Goal: Book appointment/travel/reservation

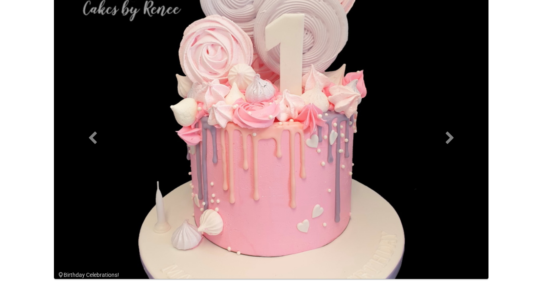
scroll to position [52, 0]
click at [450, 132] on span at bounding box center [450, 137] width 12 height 12
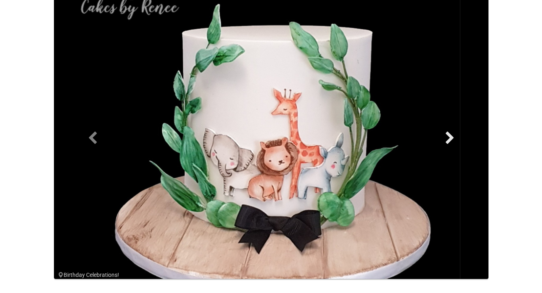
click at [450, 132] on span at bounding box center [450, 137] width 12 height 12
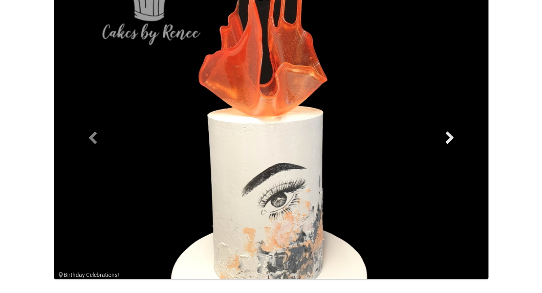
click at [450, 132] on span at bounding box center [450, 137] width 12 height 12
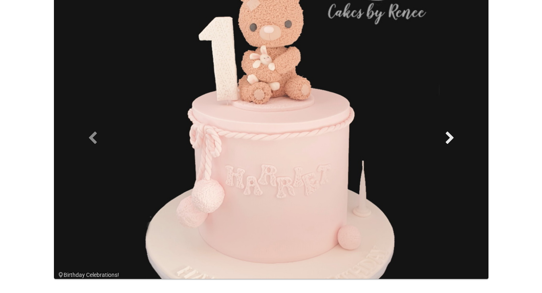
click at [450, 132] on span at bounding box center [450, 137] width 12 height 12
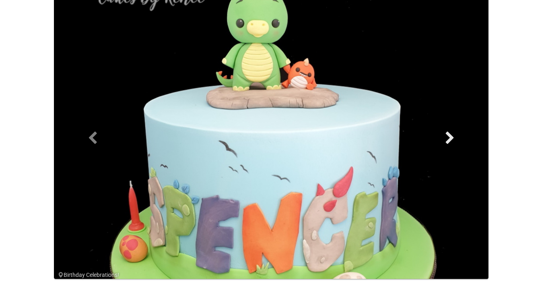
click at [450, 132] on span at bounding box center [450, 137] width 12 height 12
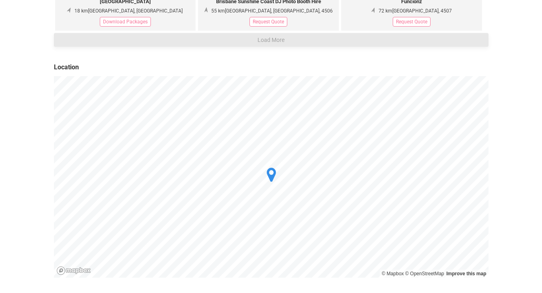
scroll to position [580, 0]
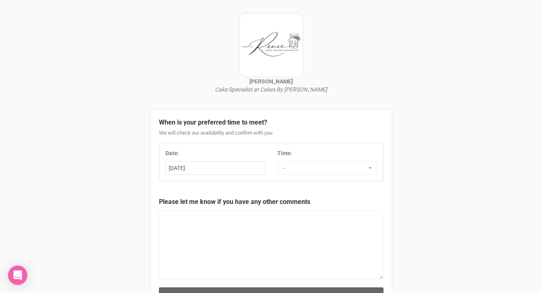
scroll to position [43, 0]
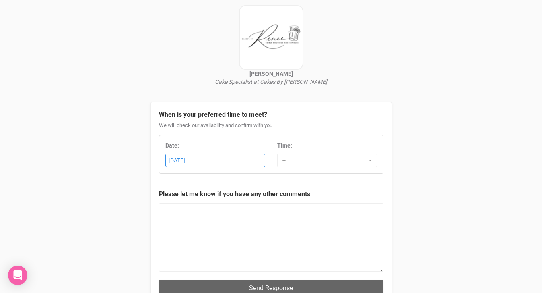
click at [258, 161] on div "[DATE]" at bounding box center [215, 160] width 99 height 13
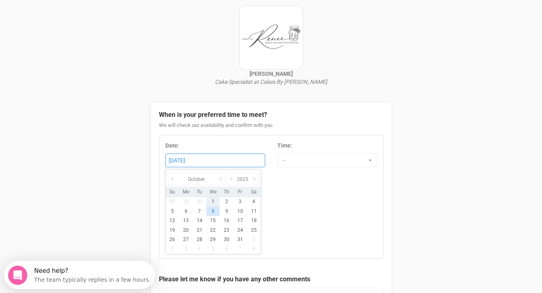
scroll to position [0, 0]
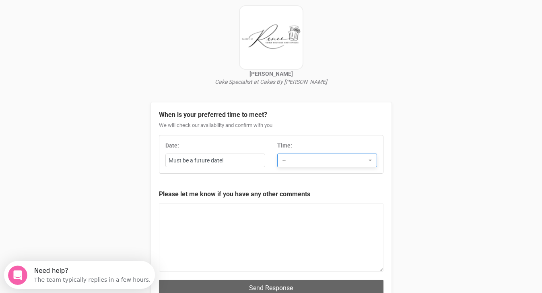
click at [313, 155] on button "--" at bounding box center [327, 160] width 100 height 14
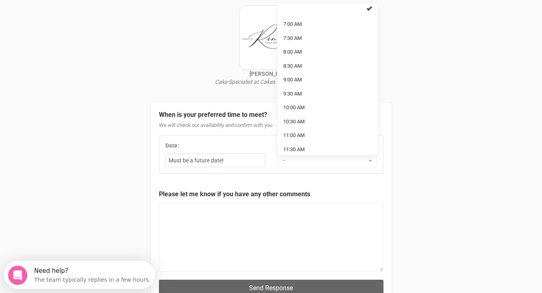
click at [520, 101] on div "[PERSON_NAME] Cake Specialist at Cakes By [PERSON_NAME] When is your preferred …" at bounding box center [271, 155] width 542 height 397
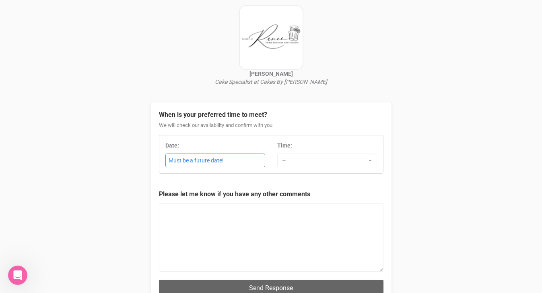
click at [254, 159] on div "Must be a future date!" at bounding box center [215, 160] width 99 height 13
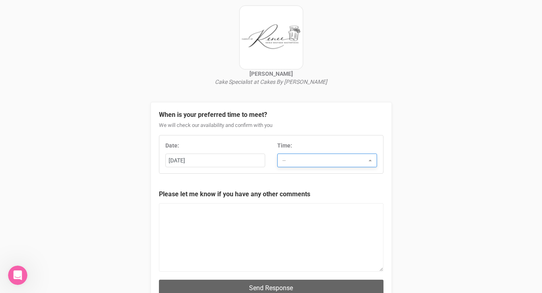
click at [323, 159] on span "--" at bounding box center [324, 160] width 84 height 8
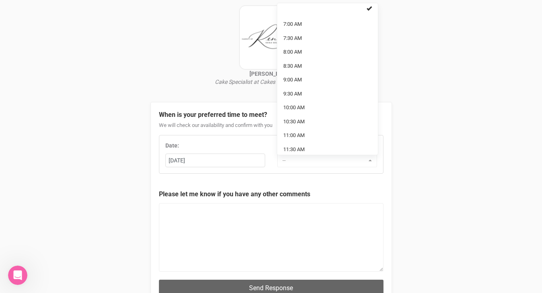
click at [470, 136] on div "Renee Hurley Cake Specialist at Cakes By Renee When is your preferred time to m…" at bounding box center [271, 155] width 542 height 397
